Goal: Information Seeking & Learning: Learn about a topic

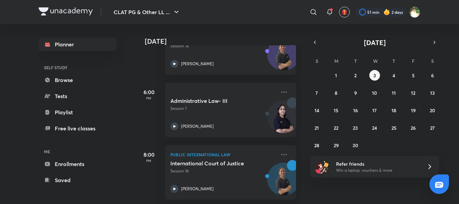
scroll to position [127, 0]
click at [412, 76] on abbr "5" at bounding box center [413, 75] width 3 height 6
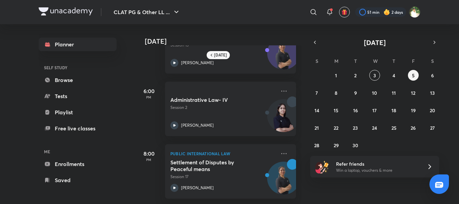
scroll to position [0, 0]
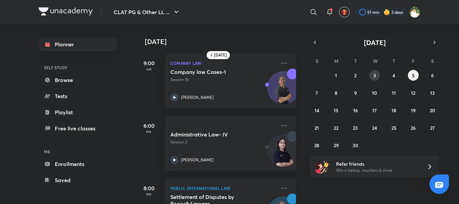
click at [377, 77] on button "3" at bounding box center [375, 75] width 11 height 11
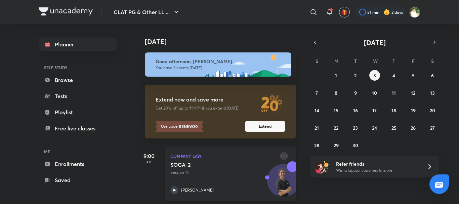
click at [280, 156] on icon at bounding box center [284, 156] width 8 height 8
click at [383, 190] on div "[DATE] Good afternoon, [PERSON_NAME] You have 3 events [DATE] Extend now and sa…" at bounding box center [297, 114] width 322 height 180
click at [239, 172] on p "Session 14" at bounding box center [223, 172] width 106 height 6
click at [333, 76] on button "1" at bounding box center [336, 75] width 11 height 11
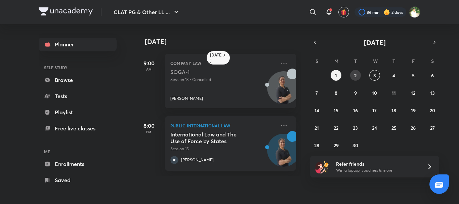
click at [358, 77] on button "2" at bounding box center [355, 75] width 11 height 11
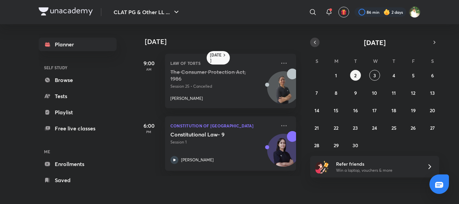
click at [313, 45] on icon "button" at bounding box center [314, 42] width 5 height 6
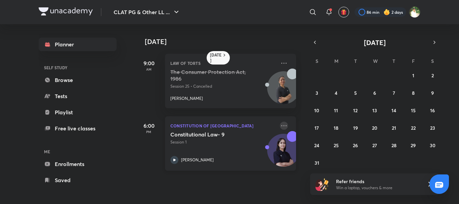
click at [281, 124] on icon at bounding box center [284, 126] width 8 height 8
click at [282, 126] on icon at bounding box center [284, 126] width 8 height 8
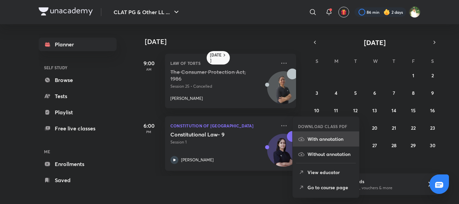
click at [330, 139] on p "With annotation" at bounding box center [331, 139] width 46 height 7
